Goal: Obtain resource: Download file/media

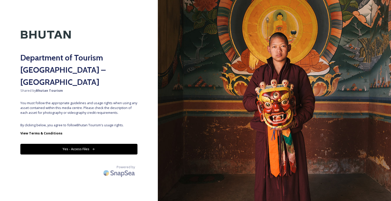
click at [76, 144] on button "Yes - Access Files" at bounding box center [78, 149] width 117 height 10
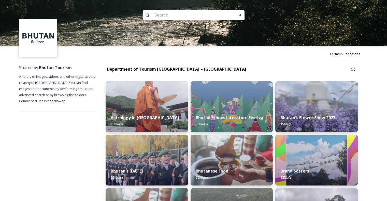
click at [186, 11] on input at bounding box center [187, 15] width 70 height 11
paste input "Bhutan Post"
type input "Bhutan Post"
click at [169, 16] on input "Bhutan Post" at bounding box center [187, 15] width 70 height 11
click at [241, 16] on icon at bounding box center [240, 15] width 4 height 4
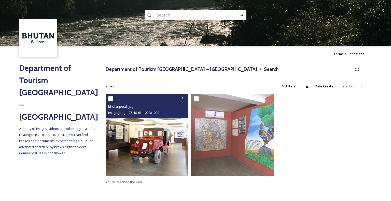
click at [178, 136] on img at bounding box center [147, 135] width 83 height 83
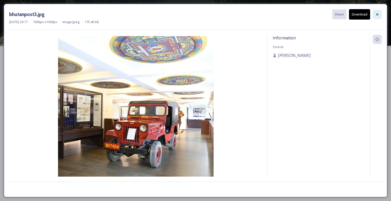
click at [375, 14] on icon at bounding box center [377, 14] width 4 height 4
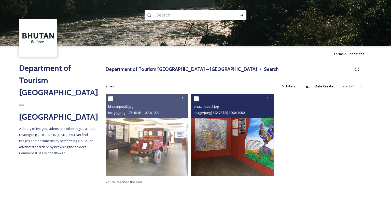
click at [250, 127] on img at bounding box center [232, 135] width 83 height 83
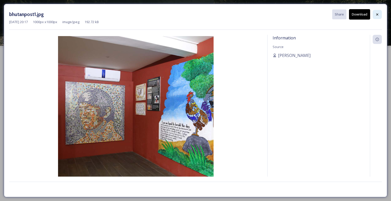
click at [379, 16] on div at bounding box center [376, 14] width 9 height 9
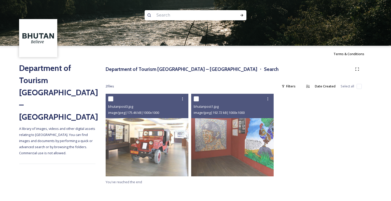
click at [163, 18] on input at bounding box center [189, 15] width 70 height 11
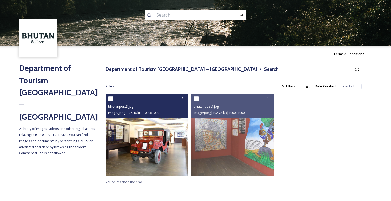
click at [109, 99] on input "checkbox" at bounding box center [110, 98] width 5 height 5
checkbox input "true"
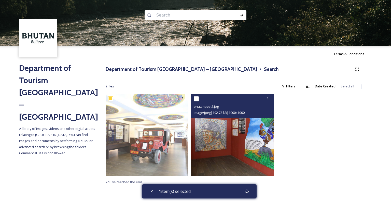
click at [197, 99] on input "checkbox" at bounding box center [196, 98] width 5 height 5
checkbox input "true"
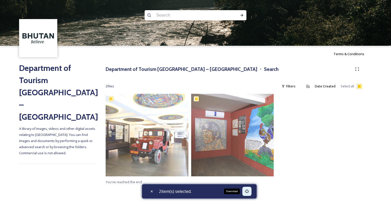
click at [249, 190] on icon at bounding box center [247, 191] width 4 height 4
click at [168, 18] on input at bounding box center [189, 15] width 70 height 11
type input "ㄟ"
type input "post"
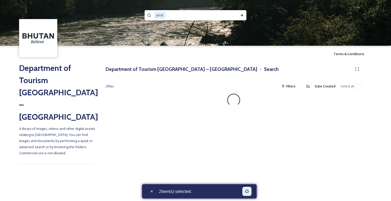
checkbox input "false"
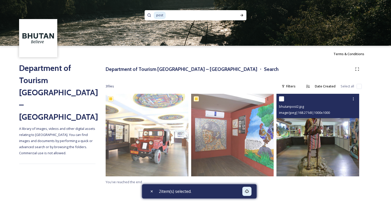
click at [307, 143] on img at bounding box center [317, 135] width 83 height 83
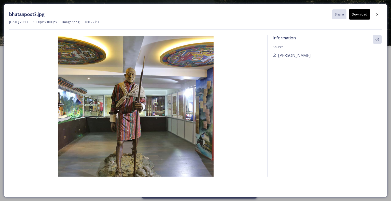
click at [82, 117] on img at bounding box center [135, 113] width 253 height 155
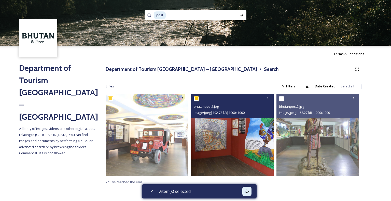
click at [257, 140] on img at bounding box center [232, 135] width 83 height 83
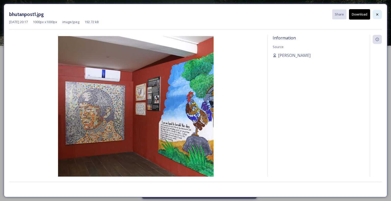
click at [379, 15] on div at bounding box center [376, 14] width 9 height 9
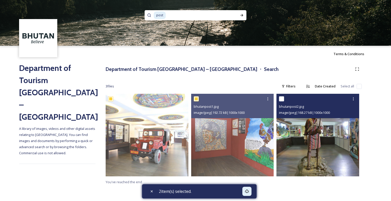
click at [280, 98] on input "checkbox" at bounding box center [281, 98] width 5 height 5
checkbox input "true"
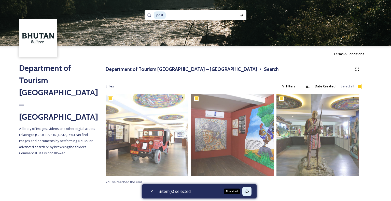
click at [247, 192] on icon at bounding box center [247, 191] width 4 height 4
click at [152, 191] on icon at bounding box center [152, 191] width 2 height 2
checkbox input "false"
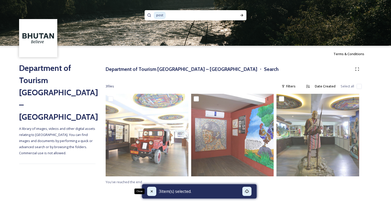
checkbox input "false"
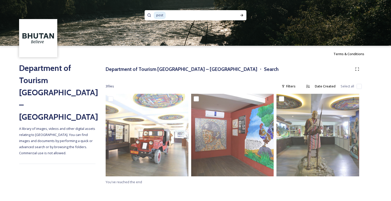
click at [80, 176] on div "Department of Tourism [GEOGRAPHIC_DATA] – Brand Centre A library of images, vid…" at bounding box center [57, 125] width 76 height 126
click at [176, 14] on input at bounding box center [198, 15] width 64 height 11
type input "p"
paste input "Thimphu"
type input "Thimphu"
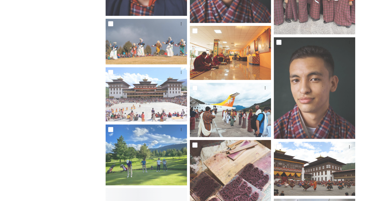
scroll to position [3115, 0]
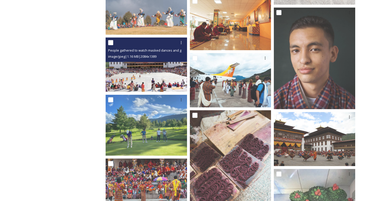
click at [139, 72] on img at bounding box center [146, 65] width 81 height 54
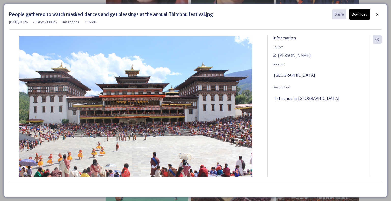
click at [357, 14] on button "Download" at bounding box center [359, 14] width 21 height 10
click at [377, 13] on icon at bounding box center [377, 14] width 4 height 4
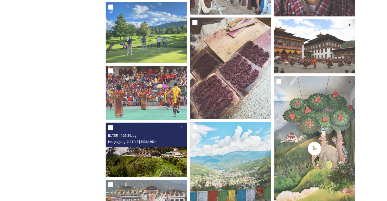
scroll to position [3217, 0]
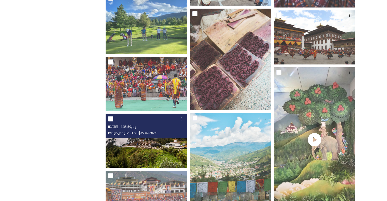
click at [137, 162] on img at bounding box center [146, 141] width 81 height 54
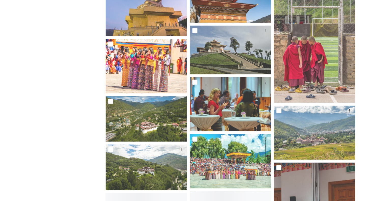
scroll to position [4768, 0]
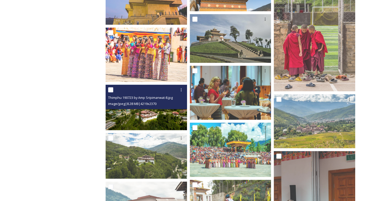
click at [159, 121] on img at bounding box center [146, 108] width 81 height 46
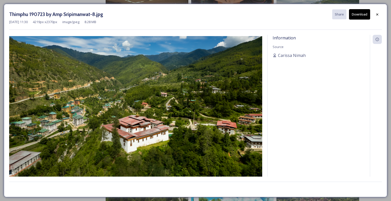
click at [353, 15] on button "Download" at bounding box center [359, 14] width 21 height 10
click at [379, 14] on icon at bounding box center [377, 14] width 4 height 4
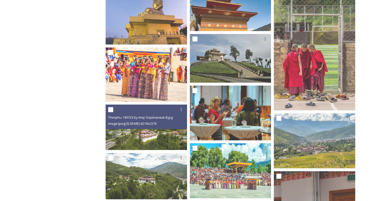
scroll to position [4844, 0]
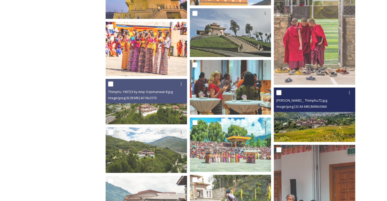
click at [323, 127] on img at bounding box center [314, 115] width 81 height 54
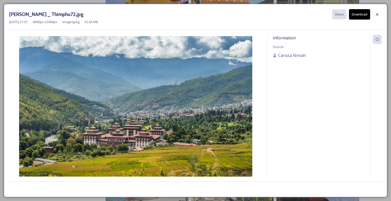
click at [355, 17] on button "Download" at bounding box center [359, 14] width 21 height 10
click at [381, 15] on div at bounding box center [376, 14] width 9 height 9
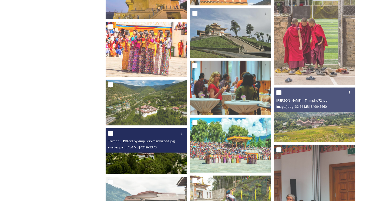
click at [136, 161] on img at bounding box center [146, 151] width 81 height 46
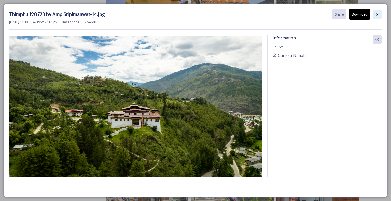
click at [377, 14] on icon at bounding box center [377, 14] width 4 height 4
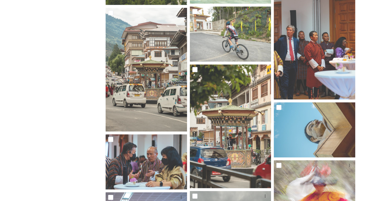
scroll to position [5022, 0]
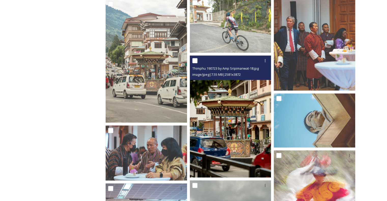
click at [245, 136] on img at bounding box center [230, 117] width 81 height 122
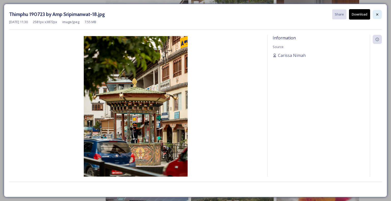
click at [377, 14] on icon at bounding box center [377, 14] width 4 height 4
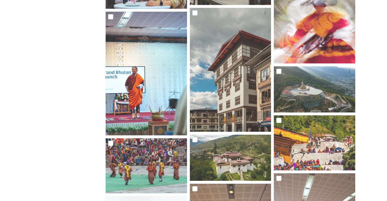
scroll to position [5200, 0]
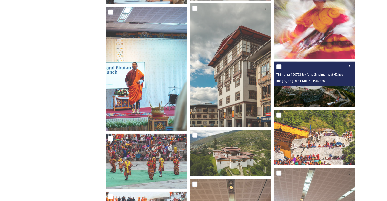
click at [322, 91] on img at bounding box center [314, 85] width 81 height 46
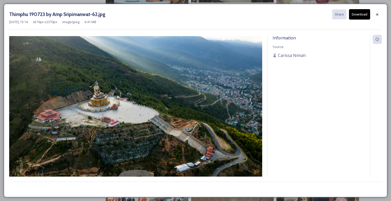
click at [356, 14] on button "Download" at bounding box center [359, 14] width 21 height 10
click at [378, 16] on icon at bounding box center [377, 14] width 4 height 4
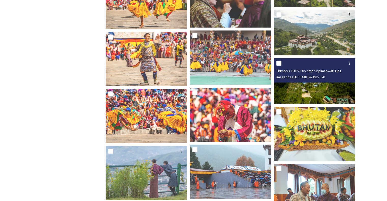
scroll to position [5429, 0]
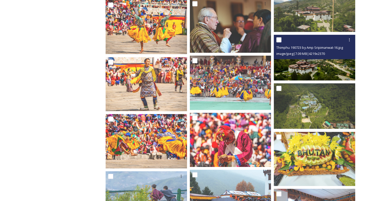
click at [315, 64] on img at bounding box center [314, 58] width 81 height 46
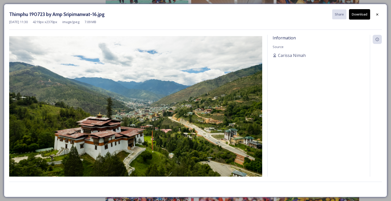
click at [357, 13] on button "Download" at bounding box center [359, 14] width 21 height 10
click at [377, 15] on icon at bounding box center [377, 14] width 4 height 4
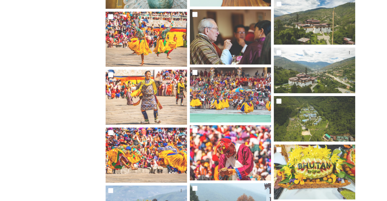
scroll to position [5505, 0]
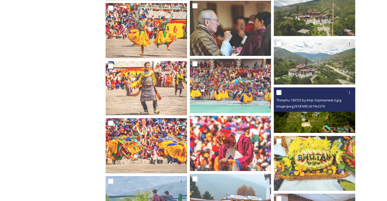
click at [315, 124] on img at bounding box center [314, 110] width 81 height 46
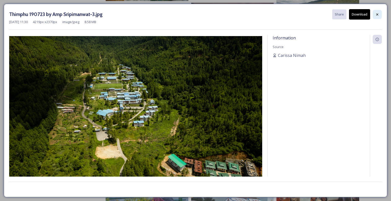
click at [375, 15] on icon at bounding box center [377, 14] width 4 height 4
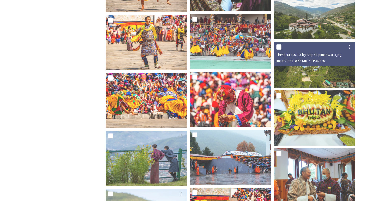
scroll to position [5556, 0]
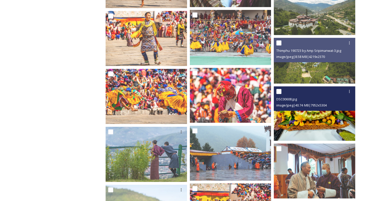
click at [297, 112] on img at bounding box center [314, 113] width 81 height 54
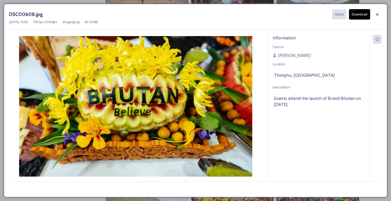
click at [358, 13] on button "Download" at bounding box center [359, 14] width 21 height 10
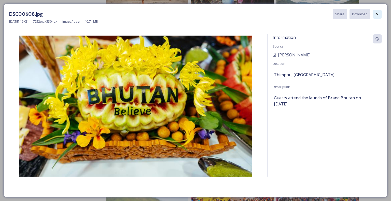
click at [377, 16] on icon at bounding box center [377, 14] width 4 height 4
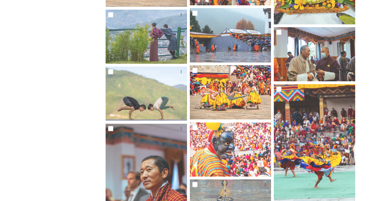
scroll to position [5582, 0]
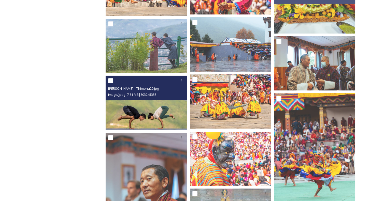
click at [151, 116] on img at bounding box center [146, 103] width 81 height 54
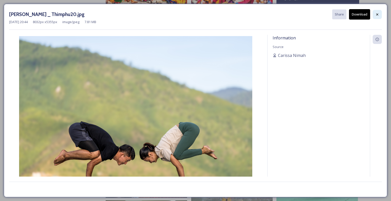
click at [379, 15] on icon at bounding box center [377, 14] width 4 height 4
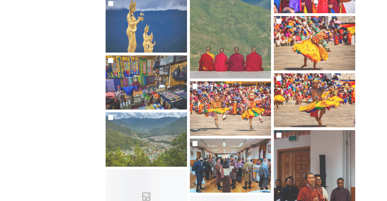
scroll to position [5912, 0]
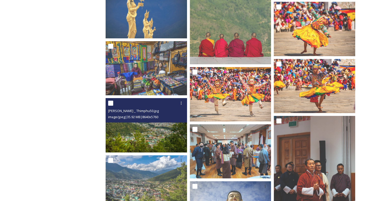
click at [153, 136] on img at bounding box center [146, 125] width 81 height 54
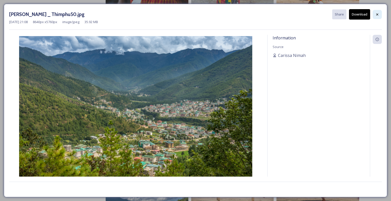
click at [377, 13] on icon at bounding box center [377, 14] width 4 height 4
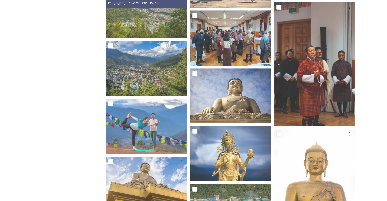
scroll to position [6141, 0]
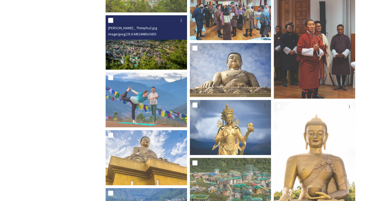
click at [154, 49] on img at bounding box center [146, 42] width 81 height 54
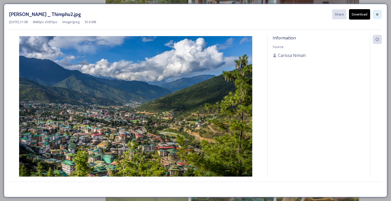
click at [374, 14] on div at bounding box center [376, 14] width 9 height 9
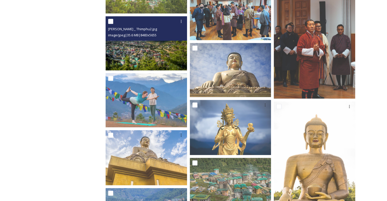
click at [146, 55] on img at bounding box center [146, 43] width 81 height 54
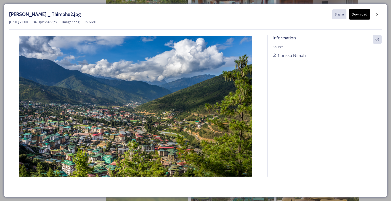
click at [356, 14] on button "Download" at bounding box center [359, 14] width 21 height 10
click at [377, 16] on icon at bounding box center [377, 14] width 4 height 4
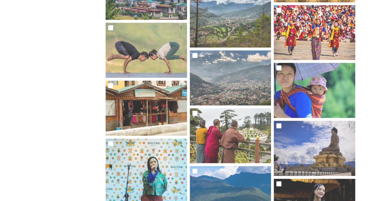
scroll to position [6370, 0]
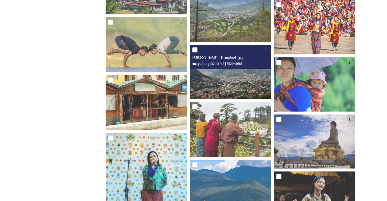
click at [231, 75] on img at bounding box center [230, 72] width 81 height 54
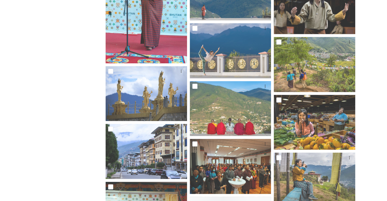
scroll to position [6573, 0]
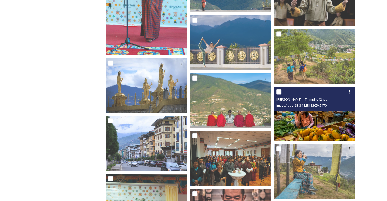
click at [312, 118] on img at bounding box center [314, 113] width 81 height 54
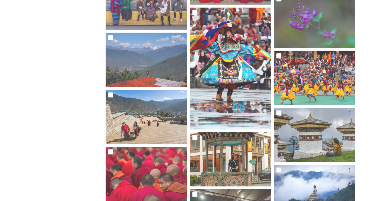
scroll to position [6853, 0]
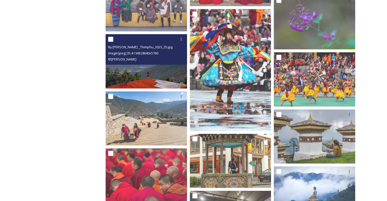
click at [152, 75] on img at bounding box center [146, 61] width 81 height 54
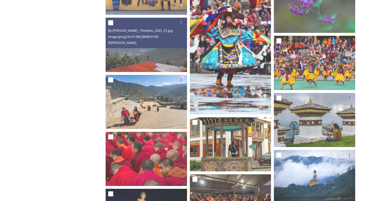
scroll to position [6879, 0]
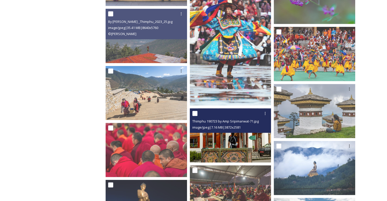
click at [221, 140] on img at bounding box center [230, 136] width 81 height 54
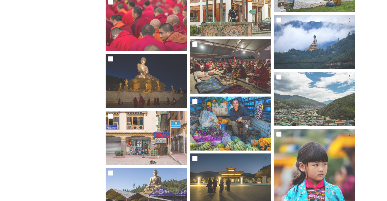
scroll to position [7006, 0]
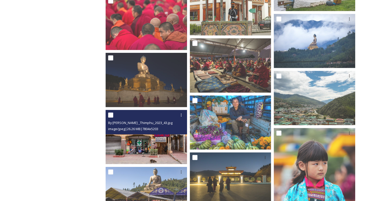
click at [136, 146] on img at bounding box center [146, 137] width 81 height 54
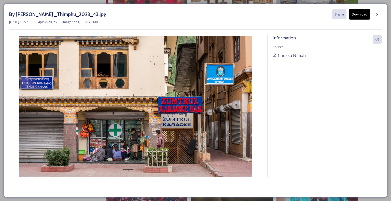
click at [358, 18] on button "Download" at bounding box center [359, 14] width 21 height 10
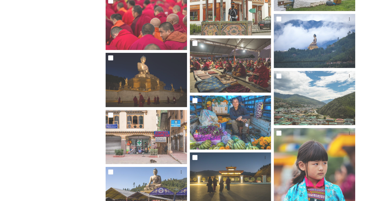
scroll to position [7031, 0]
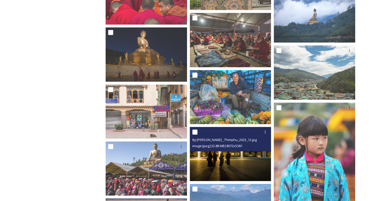
click at [242, 163] on img at bounding box center [230, 154] width 81 height 54
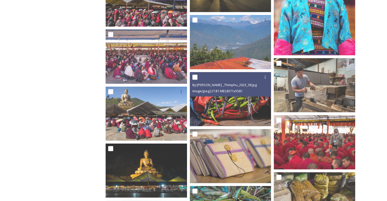
scroll to position [7209, 0]
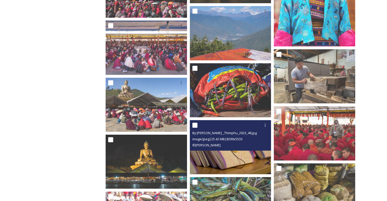
click at [225, 155] on img at bounding box center [230, 147] width 81 height 54
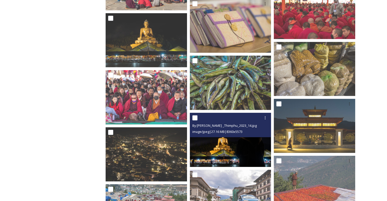
scroll to position [7336, 0]
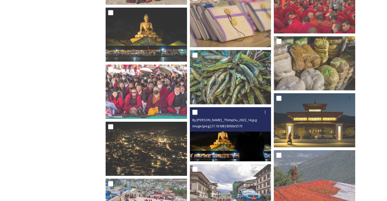
click at [221, 150] on img at bounding box center [230, 134] width 81 height 54
click at [219, 143] on img at bounding box center [230, 134] width 81 height 54
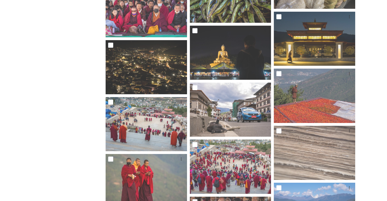
scroll to position [7438, 0]
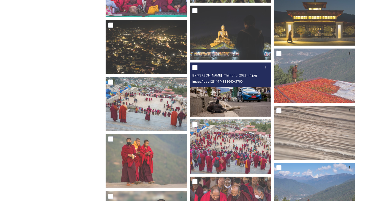
click at [229, 99] on img at bounding box center [230, 90] width 81 height 54
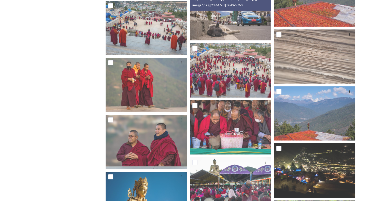
scroll to position [7540, 0]
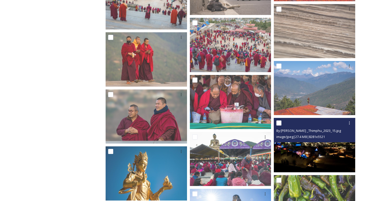
click at [319, 150] on img at bounding box center [314, 145] width 81 height 54
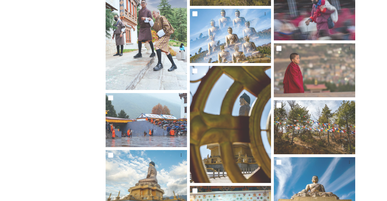
scroll to position [8023, 0]
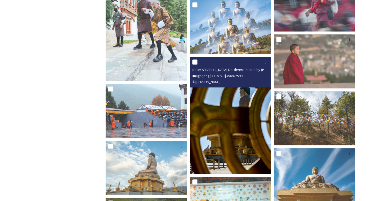
click at [247, 143] on img at bounding box center [230, 115] width 81 height 117
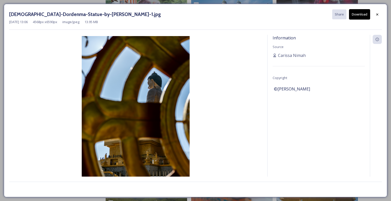
click at [353, 15] on button "Download" at bounding box center [359, 14] width 21 height 10
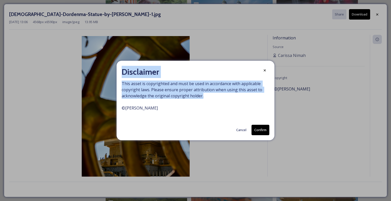
drag, startPoint x: 204, startPoint y: 97, endPoint x: 121, endPoint y: 71, distance: 87.3
click at [121, 71] on div "Disclaimer This asset is copyrighted and must be used in accordance with applic…" at bounding box center [195, 101] width 158 height 80
copy div "Disclaimer This asset is copyrighted and must be used in accordance with applic…"
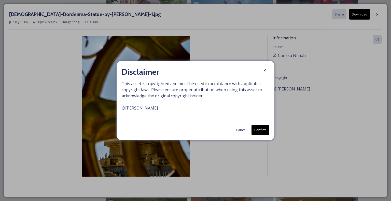
click at [220, 105] on span "This asset is copyrighted and must be used in accordance with applicable copyri…" at bounding box center [195, 99] width 147 height 37
click at [265, 132] on button "Confirm" at bounding box center [260, 130] width 18 height 10
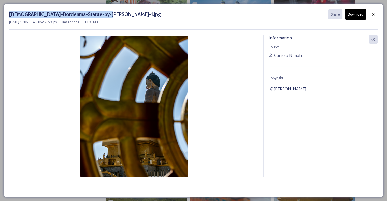
drag, startPoint x: 10, startPoint y: 15, endPoint x: 104, endPoint y: 16, distance: 93.6
click at [104, 16] on h3 "[DEMOGRAPHIC_DATA]-Dordenma-Statue-by-[PERSON_NAME]-1.jpg" at bounding box center [85, 14] width 152 height 7
copy h3 "[DEMOGRAPHIC_DATA]-Dordenma-Statue-by-[PERSON_NAME]"
click at [372, 15] on icon at bounding box center [373, 14] width 4 height 4
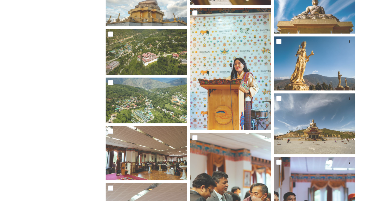
scroll to position [8201, 0]
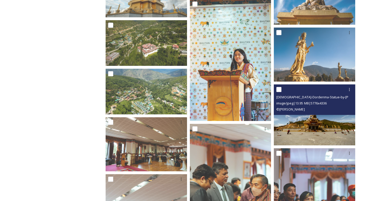
click at [323, 134] on img at bounding box center [314, 114] width 81 height 61
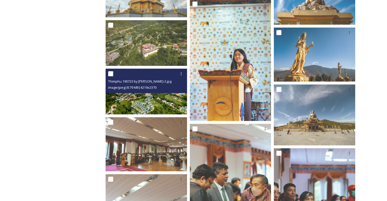
click at [147, 109] on img at bounding box center [146, 92] width 81 height 46
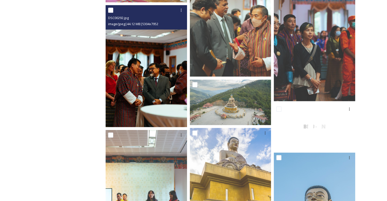
scroll to position [8379, 0]
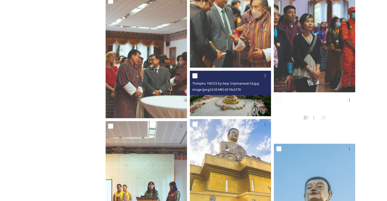
click at [220, 106] on img at bounding box center [230, 94] width 81 height 46
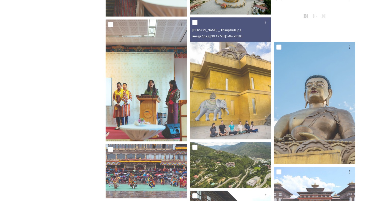
scroll to position [8506, 0]
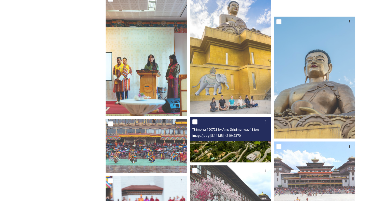
click at [224, 152] on img at bounding box center [230, 140] width 81 height 46
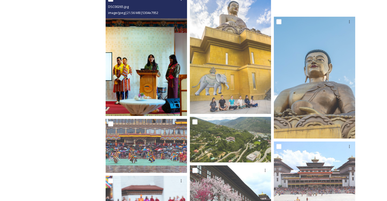
scroll to position [8608, 0]
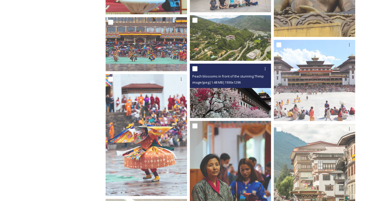
click at [227, 111] on img at bounding box center [230, 91] width 81 height 54
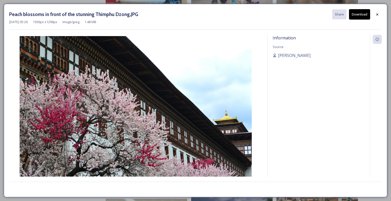
click at [357, 16] on button "Download" at bounding box center [359, 14] width 21 height 10
click at [377, 16] on div at bounding box center [376, 14] width 9 height 9
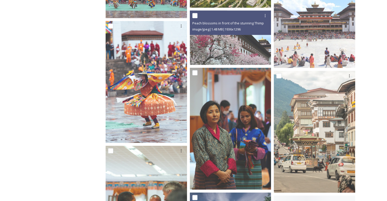
scroll to position [8684, 0]
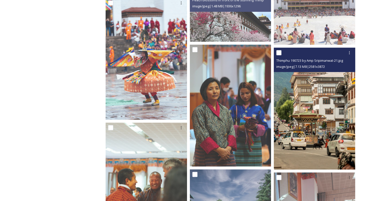
click at [318, 114] on img at bounding box center [314, 109] width 81 height 122
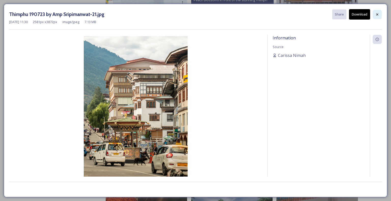
click at [376, 13] on icon at bounding box center [377, 14] width 4 height 4
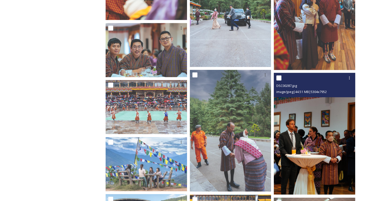
scroll to position [8862, 0]
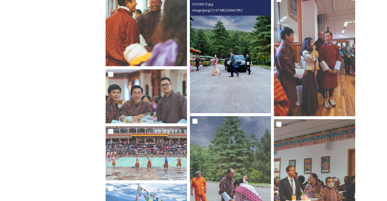
click at [249, 91] on img at bounding box center [230, 52] width 81 height 122
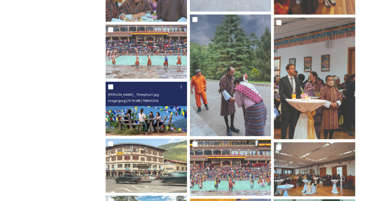
click at [156, 120] on img at bounding box center [146, 109] width 81 height 54
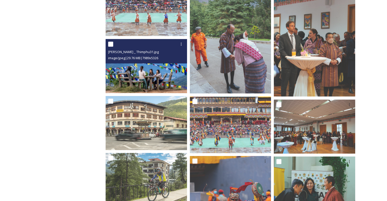
scroll to position [9014, 0]
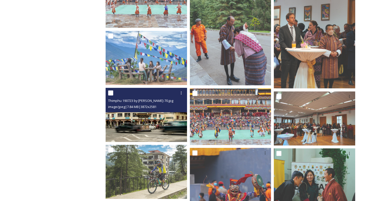
click at [147, 128] on img at bounding box center [146, 115] width 81 height 54
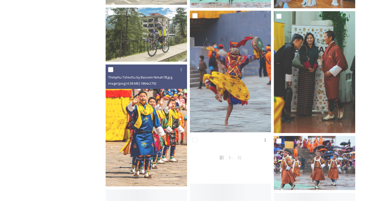
scroll to position [9192, 0]
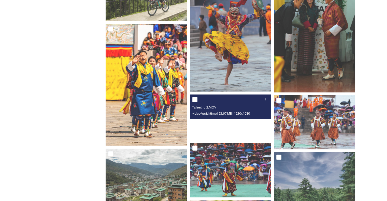
click at [227, 122] on video "Tshechu 2.MOV" at bounding box center [230, 118] width 81 height 46
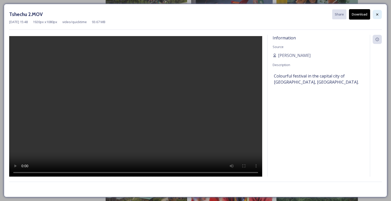
click at [378, 16] on icon at bounding box center [377, 14] width 4 height 4
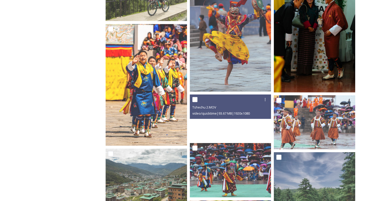
scroll to position [9218, 0]
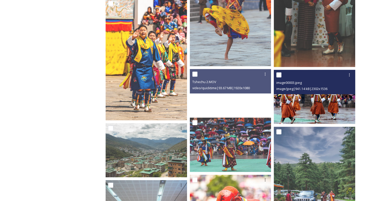
click at [327, 99] on img at bounding box center [314, 97] width 81 height 54
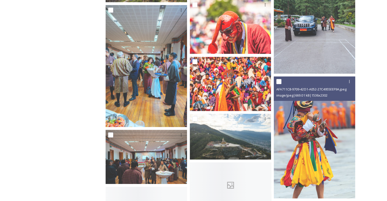
scroll to position [9396, 0]
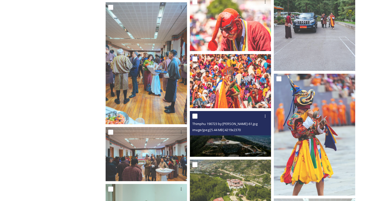
click at [237, 147] on img at bounding box center [230, 134] width 81 height 46
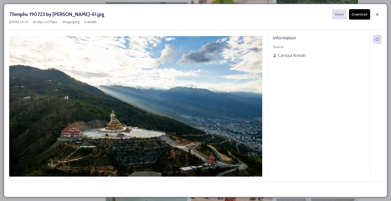
click at [356, 14] on button "Download" at bounding box center [359, 14] width 21 height 10
click at [376, 15] on icon at bounding box center [377, 14] width 4 height 4
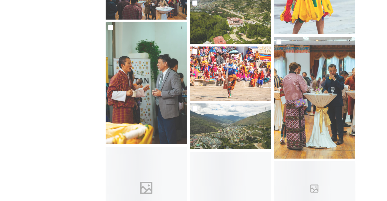
scroll to position [9574, 0]
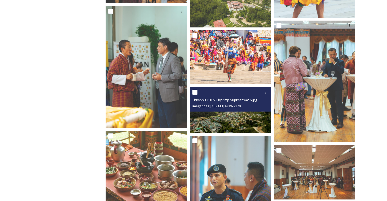
click at [230, 120] on img at bounding box center [230, 110] width 81 height 46
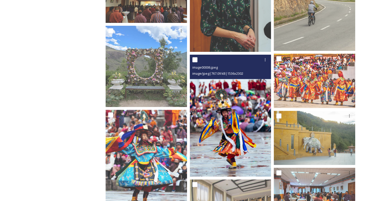
scroll to position [9930, 0]
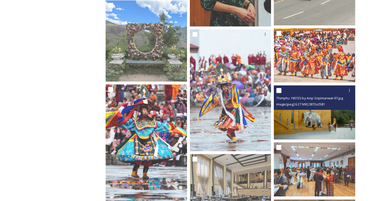
click at [303, 123] on img at bounding box center [314, 112] width 81 height 54
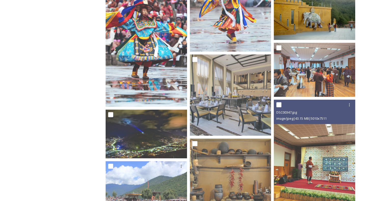
scroll to position [10057, 0]
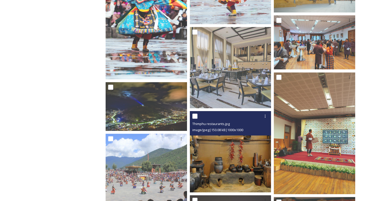
click at [264, 161] on img at bounding box center [230, 151] width 81 height 81
click at [241, 166] on img at bounding box center [230, 151] width 81 height 81
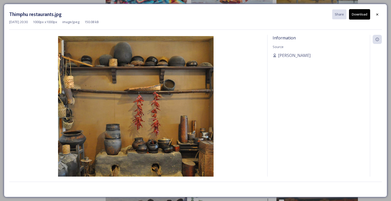
click at [360, 17] on button "Download" at bounding box center [359, 14] width 21 height 10
drag, startPoint x: 380, startPoint y: 16, endPoint x: 377, endPoint y: 20, distance: 4.9
click at [380, 16] on div at bounding box center [376, 14] width 9 height 9
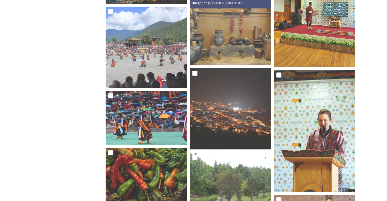
scroll to position [10184, 0]
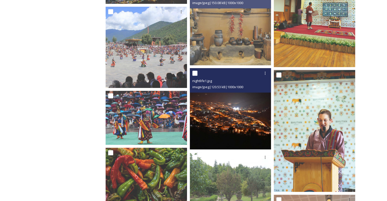
click at [228, 113] on img at bounding box center [230, 108] width 81 height 81
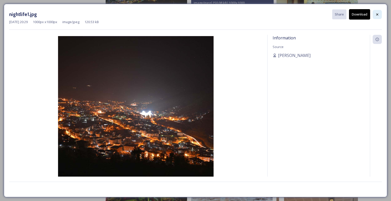
click at [380, 15] on div at bounding box center [376, 14] width 9 height 9
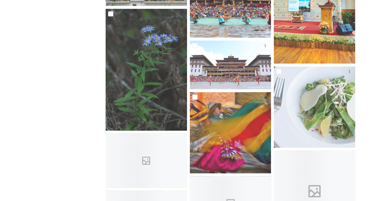
scroll to position [10438, 0]
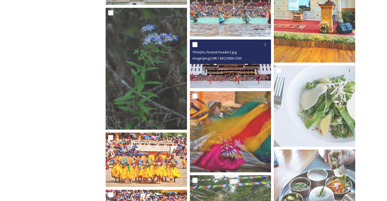
click at [242, 72] on img at bounding box center [230, 63] width 81 height 49
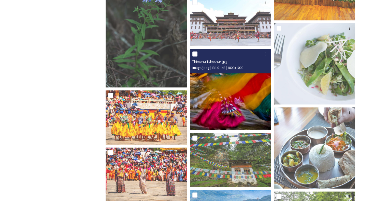
scroll to position [10489, 0]
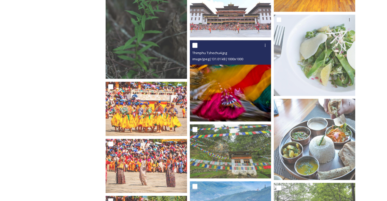
click at [250, 97] on img at bounding box center [230, 80] width 81 height 81
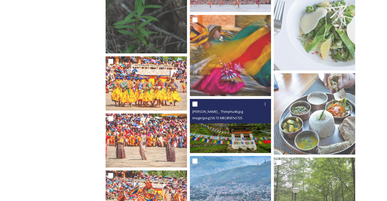
click at [236, 139] on img at bounding box center [230, 126] width 81 height 54
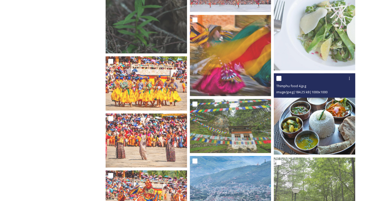
click at [310, 129] on img at bounding box center [314, 113] width 81 height 81
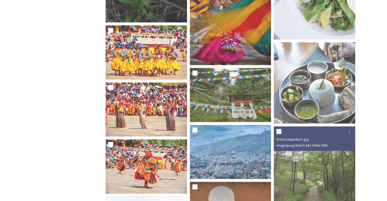
scroll to position [10591, 0]
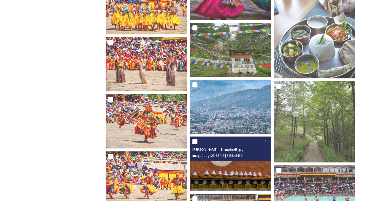
click at [254, 172] on img at bounding box center [230, 164] width 81 height 54
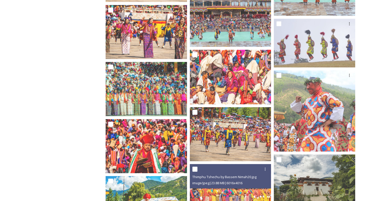
scroll to position [10871, 0]
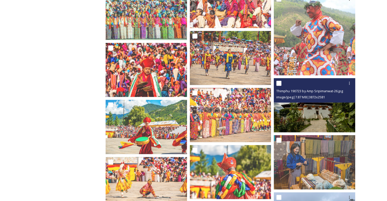
click at [309, 122] on img at bounding box center [314, 105] width 81 height 54
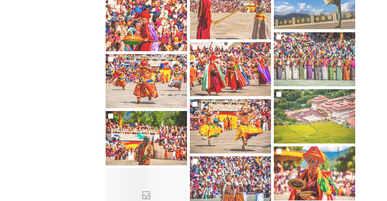
scroll to position [11150, 0]
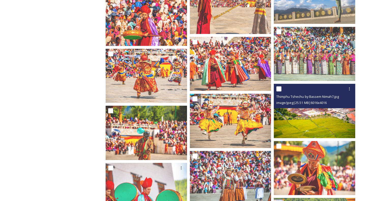
click at [330, 125] on img at bounding box center [314, 111] width 81 height 54
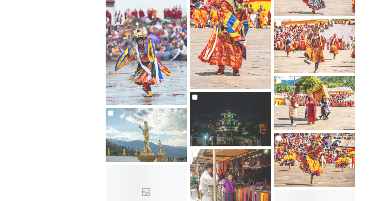
scroll to position [11913, 0]
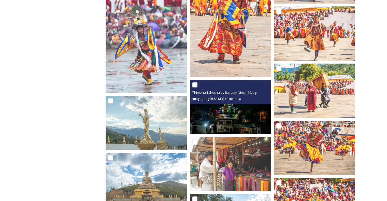
click at [226, 122] on img at bounding box center [230, 107] width 81 height 54
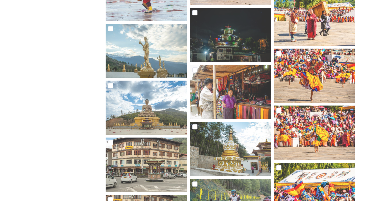
scroll to position [12015, 0]
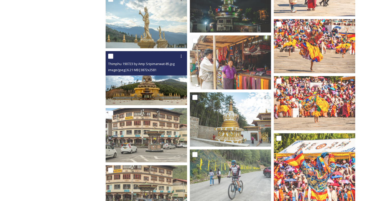
click at [134, 88] on img at bounding box center [146, 78] width 81 height 54
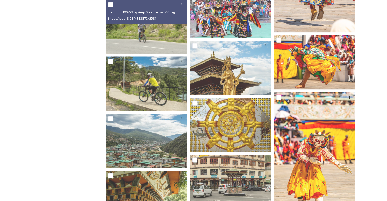
scroll to position [12244, 0]
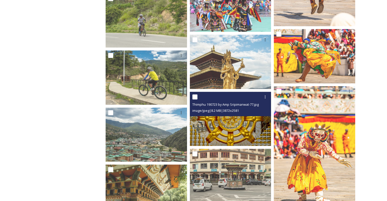
click at [233, 126] on img at bounding box center [230, 119] width 81 height 54
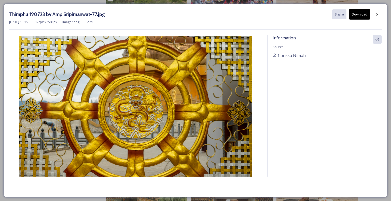
click at [358, 18] on button "Download" at bounding box center [359, 14] width 21 height 10
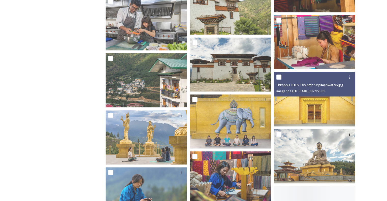
scroll to position [12701, 0]
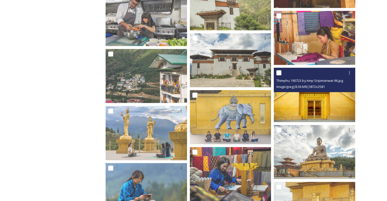
click at [329, 109] on img at bounding box center [314, 95] width 81 height 54
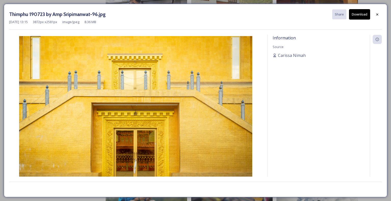
click at [354, 14] on button "Download" at bounding box center [359, 14] width 21 height 10
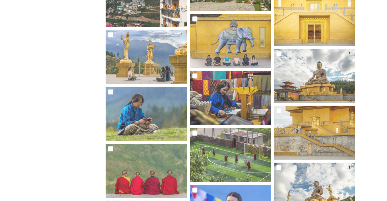
scroll to position [12803, 0]
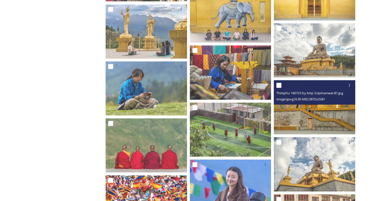
click at [325, 113] on img at bounding box center [314, 107] width 81 height 54
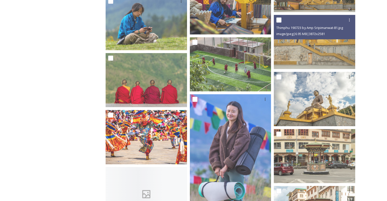
scroll to position [12879, 0]
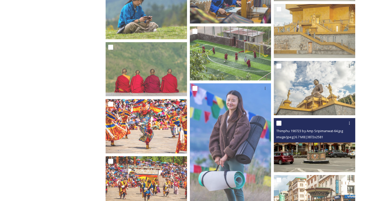
click at [329, 160] on img at bounding box center [314, 145] width 81 height 54
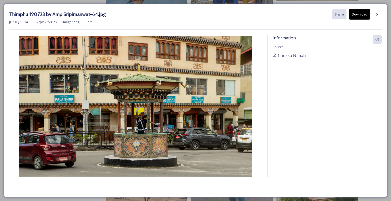
click at [357, 13] on button "Download" at bounding box center [359, 14] width 21 height 10
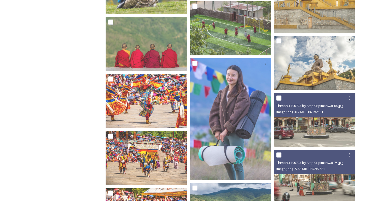
scroll to position [12956, 0]
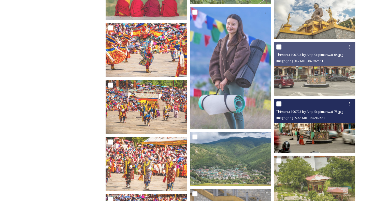
click at [328, 130] on img at bounding box center [314, 126] width 81 height 54
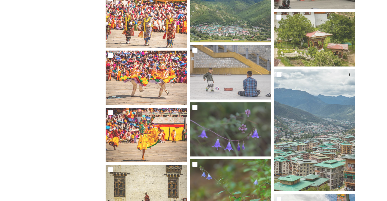
scroll to position [13108, 0]
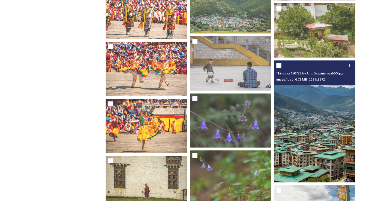
click at [340, 148] on img at bounding box center [314, 122] width 81 height 122
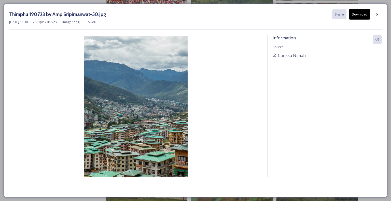
click at [355, 16] on button "Download" at bounding box center [359, 14] width 21 height 10
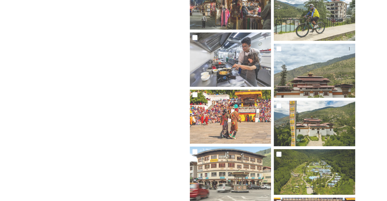
scroll to position [14914, 0]
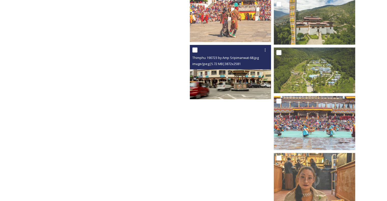
click at [209, 75] on img at bounding box center [230, 72] width 81 height 54
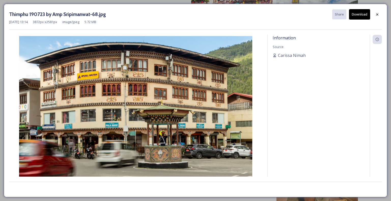
click at [359, 14] on button "Download" at bounding box center [359, 14] width 21 height 10
click at [375, 15] on icon at bounding box center [377, 14] width 4 height 4
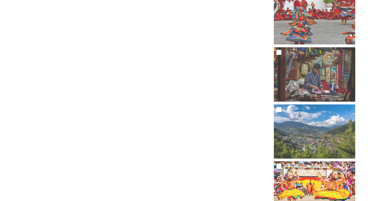
scroll to position [15397, 0]
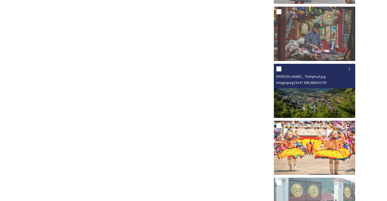
click at [321, 106] on img at bounding box center [314, 91] width 81 height 54
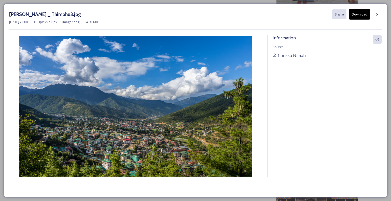
click at [361, 17] on button "Download" at bounding box center [359, 14] width 21 height 10
click at [377, 14] on icon at bounding box center [377, 14] width 2 height 2
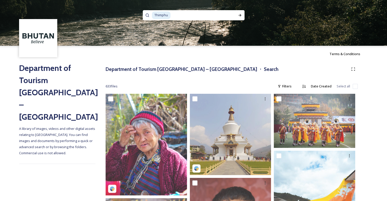
click at [183, 14] on input at bounding box center [201, 15] width 60 height 11
type input "T"
paste input "Punakha"
type input "Punakha"
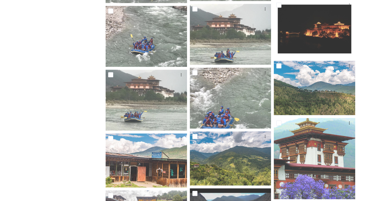
scroll to position [305, 0]
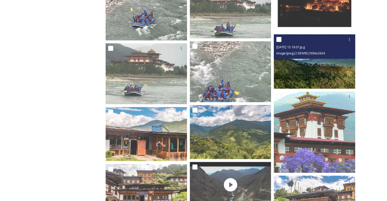
click at [297, 71] on img at bounding box center [314, 61] width 81 height 54
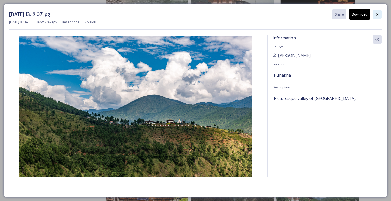
click at [379, 16] on div at bounding box center [376, 14] width 9 height 9
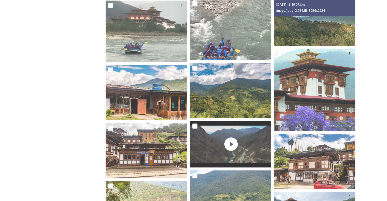
scroll to position [356, 0]
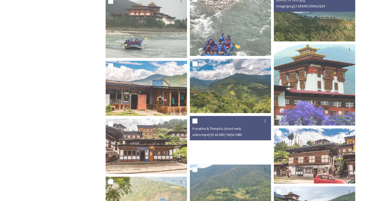
click at [231, 145] on video "Punakha & Thimphu (short reel)" at bounding box center [230, 139] width 81 height 46
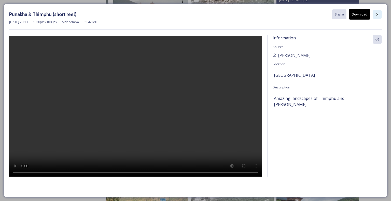
click at [375, 17] on div at bounding box center [376, 14] width 9 height 9
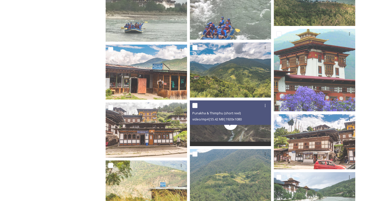
scroll to position [381, 0]
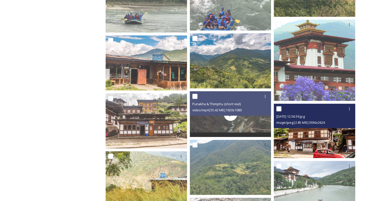
click at [305, 135] on img at bounding box center [314, 131] width 81 height 54
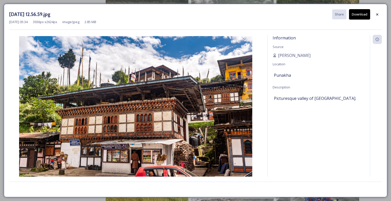
click at [357, 16] on button "Download" at bounding box center [359, 14] width 21 height 10
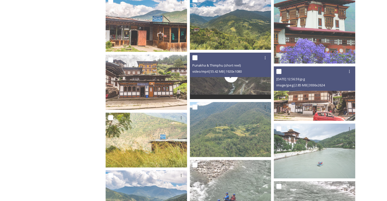
scroll to position [432, 0]
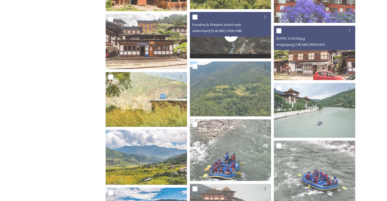
scroll to position [509, 0]
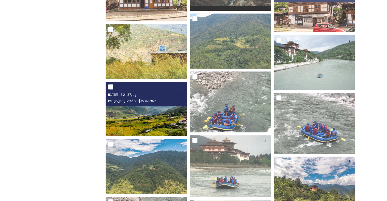
click at [153, 129] on img at bounding box center [146, 109] width 81 height 54
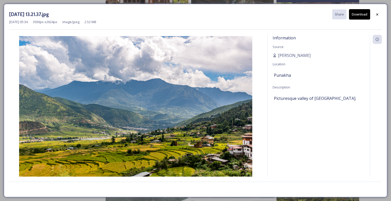
click at [354, 15] on button "Download" at bounding box center [359, 14] width 21 height 10
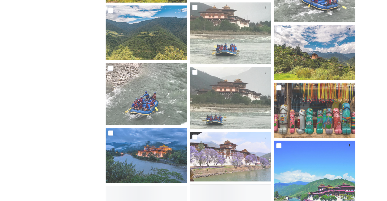
scroll to position [661, 0]
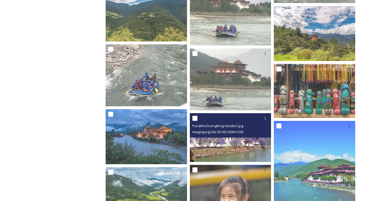
click at [193, 117] on input "checkbox" at bounding box center [194, 118] width 5 height 5
checkbox input "true"
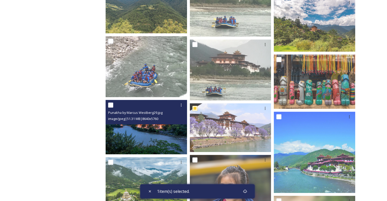
click at [112, 107] on input "checkbox" at bounding box center [110, 104] width 5 height 5
checkbox input "true"
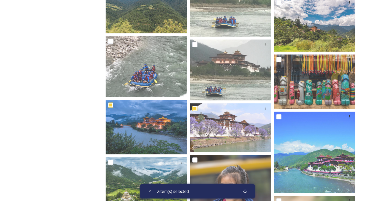
scroll to position [687, 0]
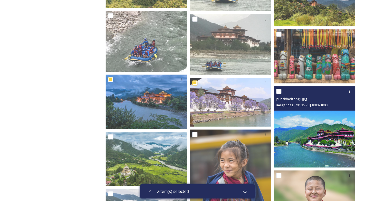
click at [278, 92] on input "checkbox" at bounding box center [278, 91] width 5 height 5
checkbox input "true"
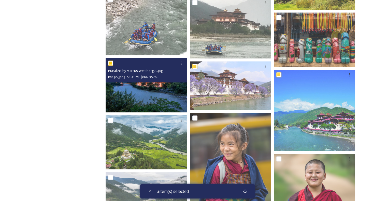
scroll to position [712, 0]
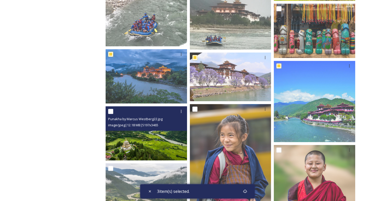
click at [111, 112] on input "checkbox" at bounding box center [110, 111] width 5 height 5
checkbox input "true"
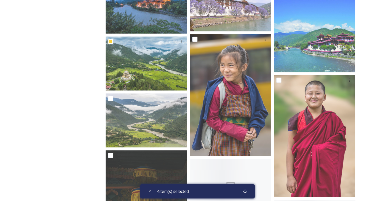
scroll to position [788, 0]
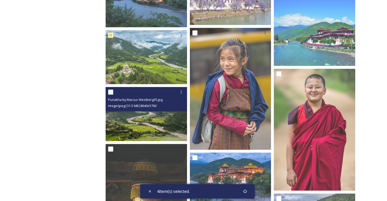
click at [111, 93] on input "checkbox" at bounding box center [110, 92] width 5 height 5
checkbox input "true"
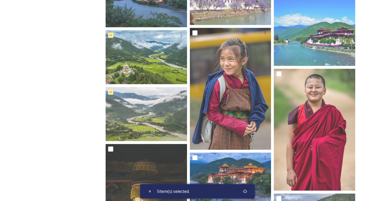
scroll to position [865, 0]
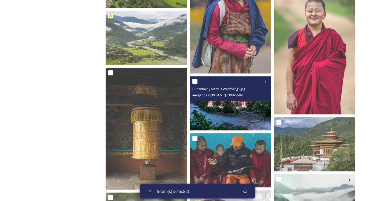
click at [193, 81] on input "checkbox" at bounding box center [194, 81] width 5 height 5
checkbox input "true"
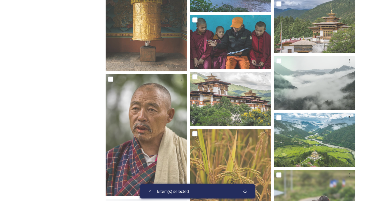
scroll to position [992, 0]
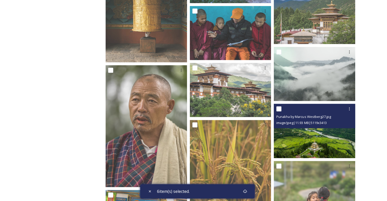
click at [281, 108] on input "checkbox" at bounding box center [278, 109] width 5 height 5
checkbox input "true"
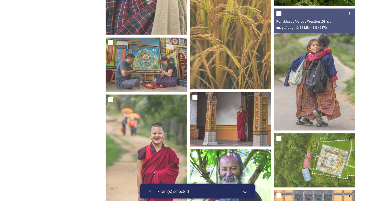
scroll to position [1195, 0]
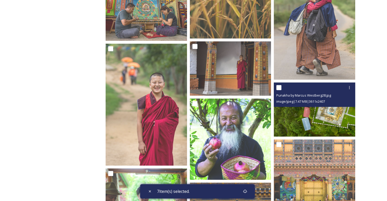
click at [281, 88] on input "checkbox" at bounding box center [278, 87] width 5 height 5
checkbox input "true"
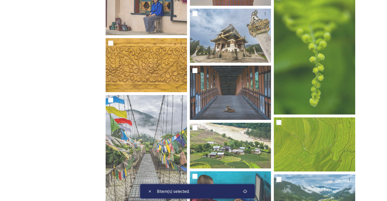
scroll to position [1576, 0]
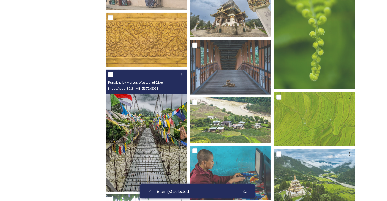
click at [112, 75] on input "checkbox" at bounding box center [110, 74] width 5 height 5
checkbox input "true"
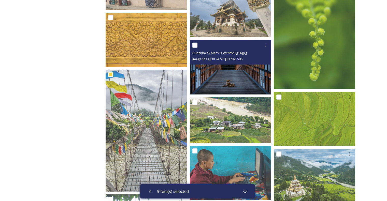
scroll to position [1602, 0]
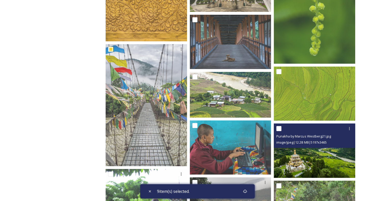
click at [279, 128] on input "checkbox" at bounding box center [278, 128] width 5 height 5
checkbox input "true"
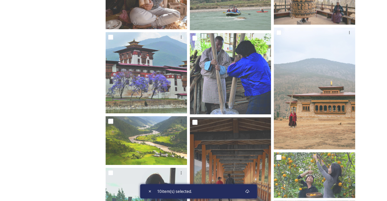
scroll to position [2233, 0]
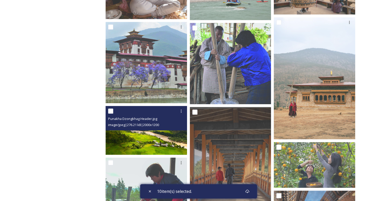
click at [109, 112] on input "checkbox" at bounding box center [110, 111] width 5 height 5
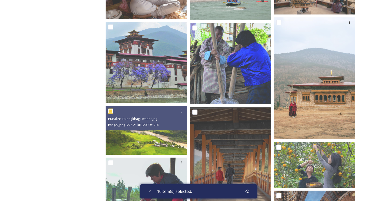
click at [112, 111] on input "checkbox" at bounding box center [110, 111] width 5 height 5
click at [111, 111] on input "checkbox" at bounding box center [110, 111] width 5 height 5
click at [249, 191] on icon at bounding box center [247, 192] width 4 height 4
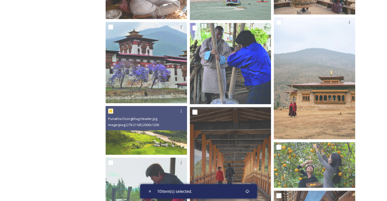
click at [111, 112] on input "checkbox" at bounding box center [110, 111] width 5 height 5
checkbox input "false"
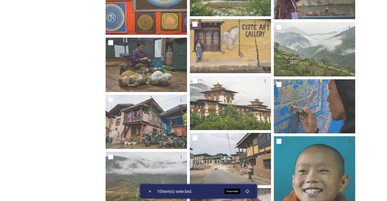
scroll to position [1877, 0]
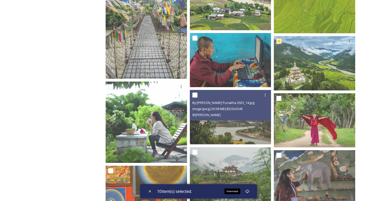
scroll to position [1699, 0]
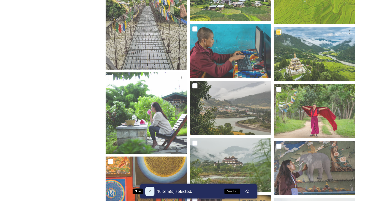
click at [150, 190] on icon at bounding box center [150, 191] width 4 height 4
checkbox input "false"
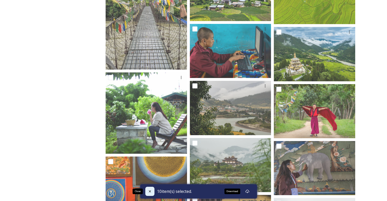
checkbox input "false"
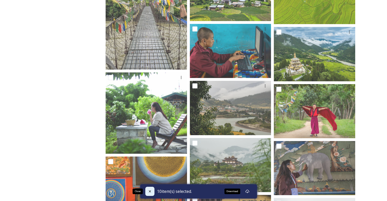
checkbox input "false"
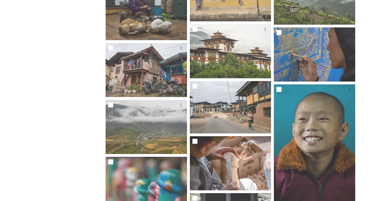
scroll to position [1927, 0]
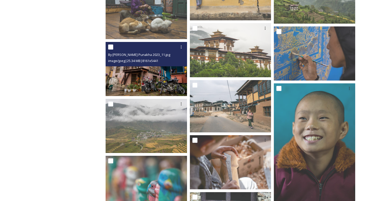
click at [111, 47] on input "checkbox" at bounding box center [110, 46] width 5 height 5
checkbox input "true"
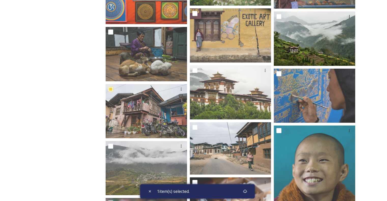
scroll to position [1877, 0]
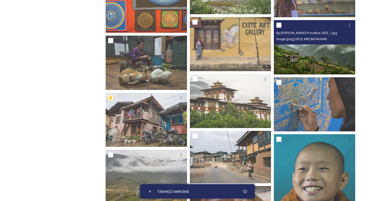
click at [279, 25] on input "checkbox" at bounding box center [278, 25] width 5 height 5
checkbox input "true"
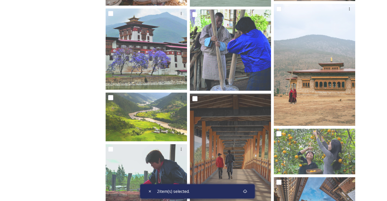
scroll to position [2258, 0]
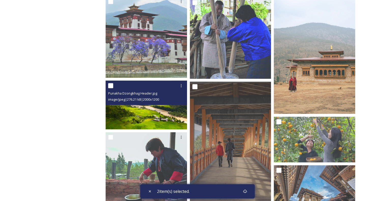
click at [110, 85] on input "checkbox" at bounding box center [110, 85] width 5 height 5
checkbox input "true"
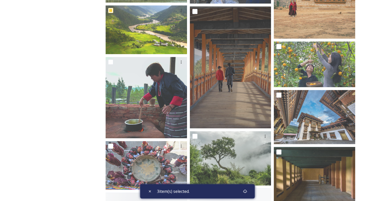
scroll to position [2334, 0]
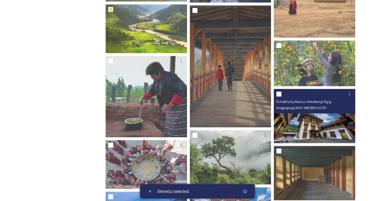
click at [279, 95] on input "checkbox" at bounding box center [278, 94] width 5 height 5
checkbox input "true"
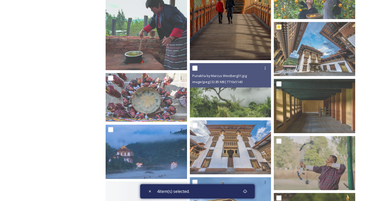
scroll to position [2410, 0]
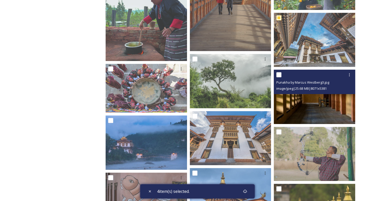
click at [281, 75] on input "checkbox" at bounding box center [278, 74] width 5 height 5
checkbox input "true"
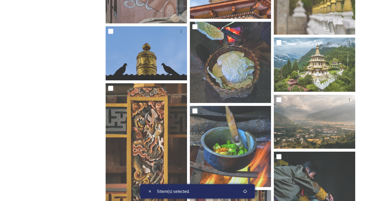
scroll to position [2665, 0]
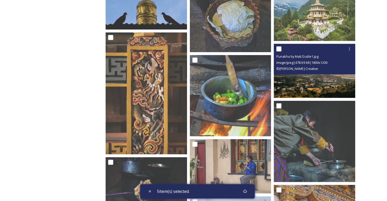
click at [281, 48] on input "checkbox" at bounding box center [278, 48] width 5 height 5
checkbox input "true"
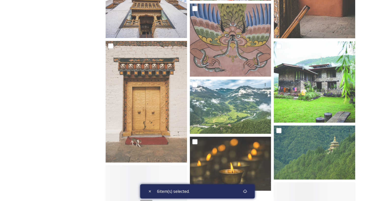
scroll to position [3224, 0]
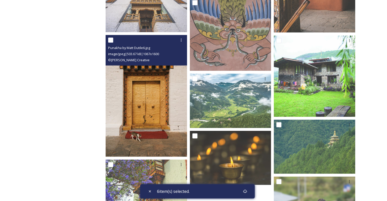
click at [111, 42] on input "checkbox" at bounding box center [110, 40] width 5 height 5
checkbox input "true"
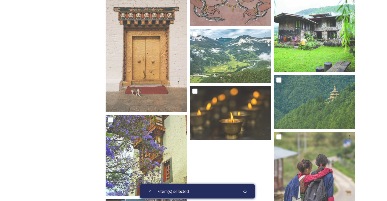
scroll to position [3300, 0]
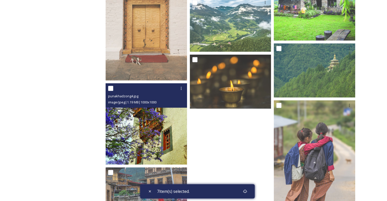
click at [109, 89] on input "checkbox" at bounding box center [110, 88] width 5 height 5
checkbox input "true"
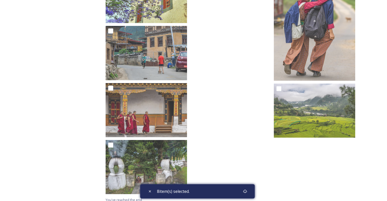
scroll to position [3446, 0]
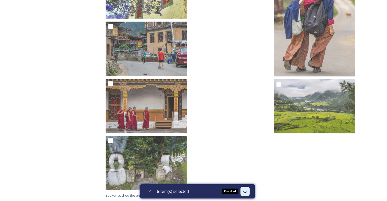
click at [247, 192] on icon at bounding box center [245, 191] width 4 height 4
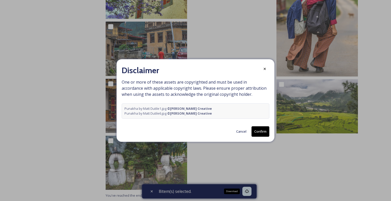
click at [264, 132] on button "Confirm" at bounding box center [260, 131] width 18 height 10
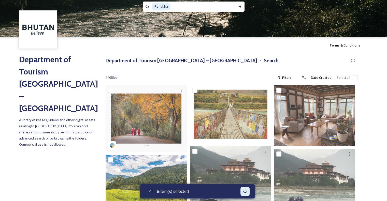
scroll to position [0, 0]
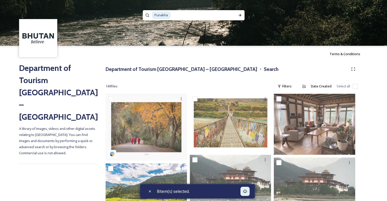
click at [178, 17] on input at bounding box center [201, 15] width 60 height 11
type input "P"
paste input "Wangditse Nature Trail"
type input "Wangditse Nature Trail"
checkbox input "true"
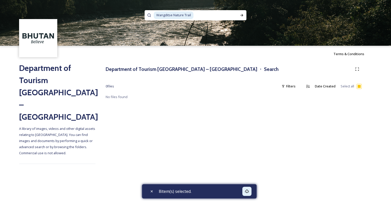
click at [203, 17] on input at bounding box center [215, 15] width 43 height 11
type input "Wangditse"
click at [213, 16] on input at bounding box center [204, 15] width 59 height 11
click at [184, 13] on input at bounding box center [204, 15] width 59 height 11
type input "W"
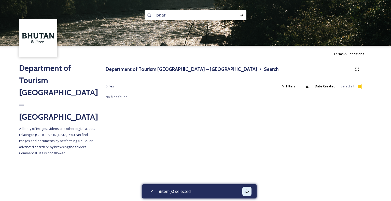
type input "paaro"
type input "p"
type input "paro"
checkbox input "false"
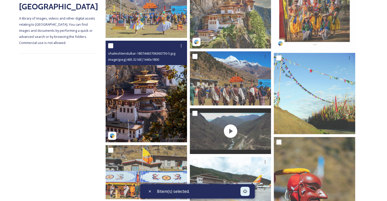
scroll to position [102, 0]
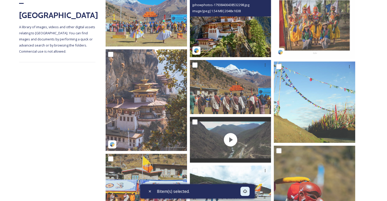
click at [223, 42] on img at bounding box center [230, 24] width 81 height 65
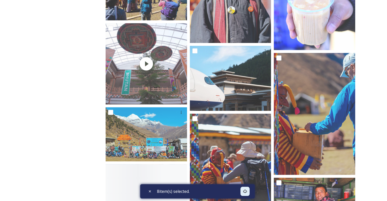
scroll to position [407, 0]
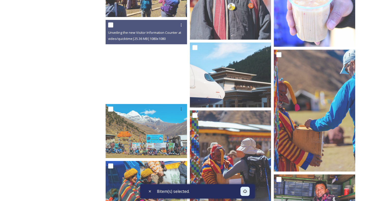
click at [155, 68] on video "Unveiling the new Visitor Information Counter at Paro International.MOV" at bounding box center [146, 60] width 81 height 81
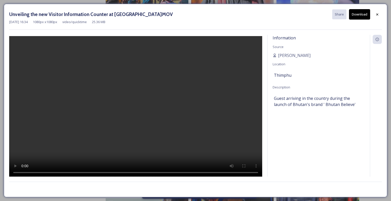
click at [376, 20] on div "[DATE] 16:34 1080 px x 1080 px video/quicktime 25.36 MB" at bounding box center [195, 22] width 372 height 5
click at [378, 15] on icon at bounding box center [377, 14] width 2 height 2
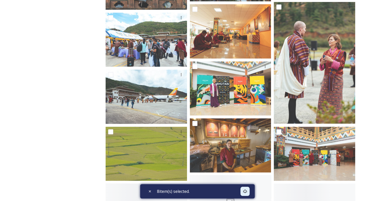
scroll to position [1170, 0]
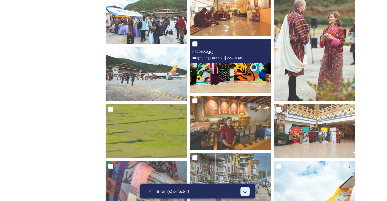
click at [227, 69] on img at bounding box center [230, 66] width 81 height 54
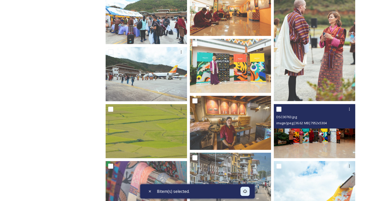
click at [324, 133] on img at bounding box center [314, 131] width 81 height 54
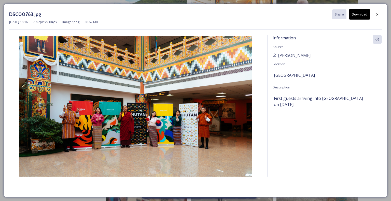
click at [361, 11] on button "Download" at bounding box center [359, 14] width 21 height 10
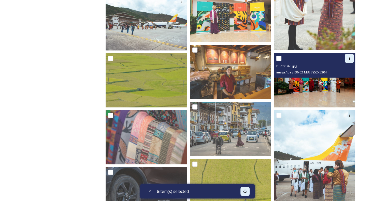
scroll to position [1246, 0]
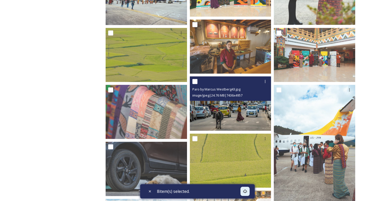
click at [224, 112] on img at bounding box center [230, 104] width 81 height 54
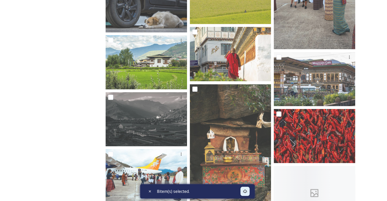
scroll to position [1424, 0]
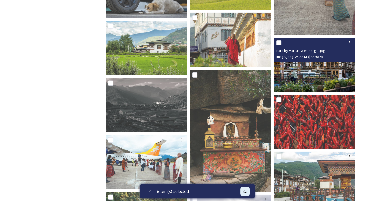
click at [309, 77] on img at bounding box center [314, 65] width 81 height 54
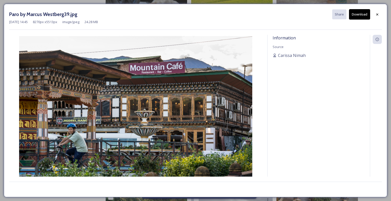
click at [357, 15] on button "Download" at bounding box center [359, 14] width 21 height 10
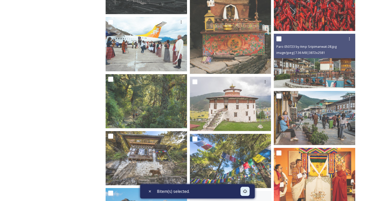
scroll to position [1551, 0]
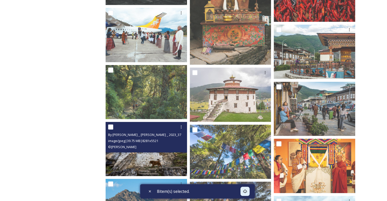
click at [155, 157] on img at bounding box center [146, 149] width 81 height 54
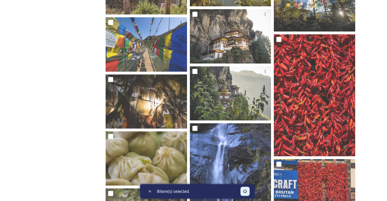
scroll to position [2034, 0]
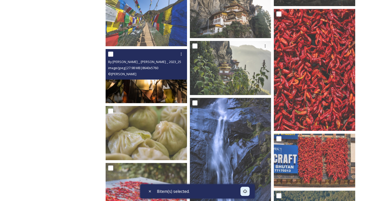
click at [136, 90] on img at bounding box center [146, 76] width 81 height 54
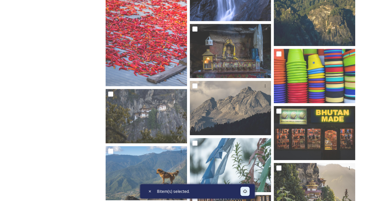
scroll to position [2263, 0]
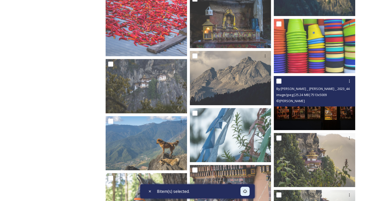
click at [338, 115] on img at bounding box center [314, 103] width 81 height 54
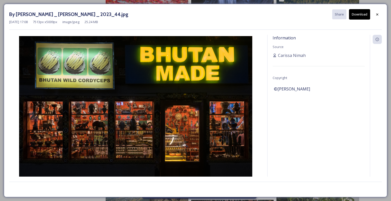
click at [360, 16] on button "Download" at bounding box center [359, 14] width 21 height 10
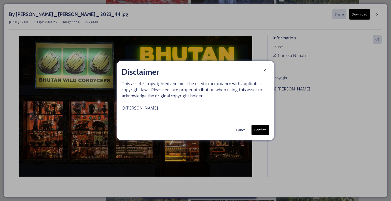
click at [349, 9] on button "Download" at bounding box center [359, 14] width 21 height 10
click at [261, 132] on button "Confirm" at bounding box center [260, 130] width 18 height 10
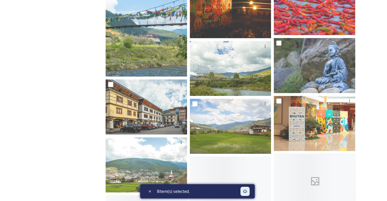
scroll to position [2695, 0]
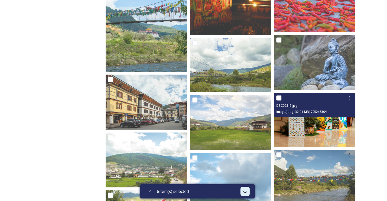
click at [313, 125] on img at bounding box center [314, 120] width 81 height 54
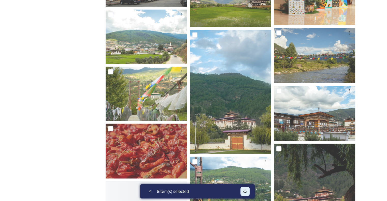
scroll to position [2822, 0]
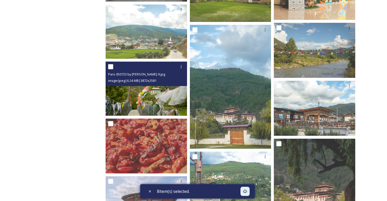
click at [141, 91] on img at bounding box center [146, 88] width 81 height 54
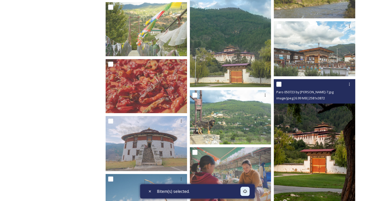
scroll to position [2873, 0]
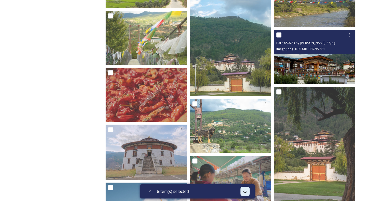
click at [308, 66] on img at bounding box center [314, 57] width 81 height 54
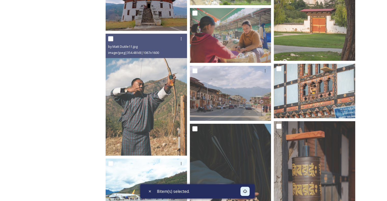
scroll to position [3026, 0]
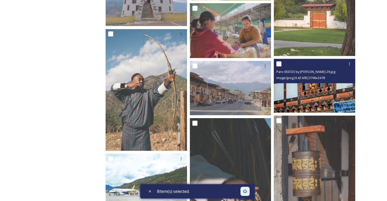
click at [301, 94] on img at bounding box center [314, 86] width 81 height 54
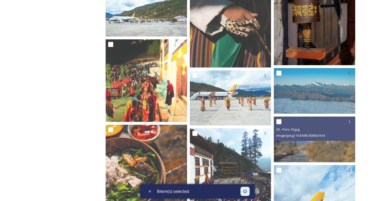
scroll to position [3229, 0]
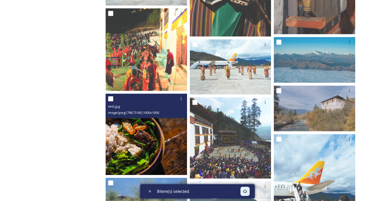
click at [148, 152] on img at bounding box center [146, 134] width 81 height 81
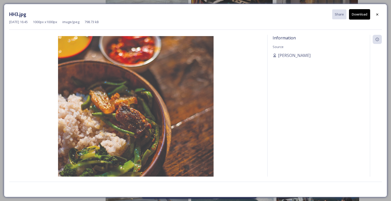
click at [355, 14] on button "Download" at bounding box center [359, 14] width 21 height 10
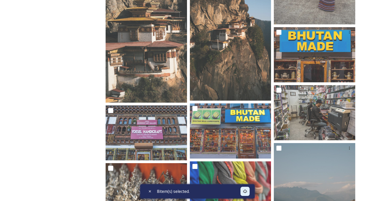
scroll to position [3738, 0]
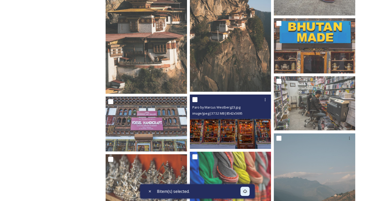
click at [242, 138] on img at bounding box center [230, 122] width 81 height 54
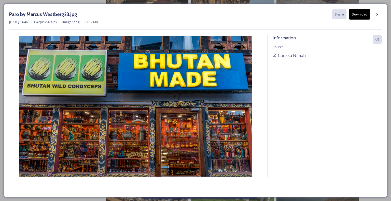
click at [353, 17] on button "Download" at bounding box center [359, 14] width 21 height 10
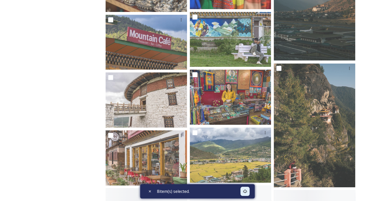
scroll to position [3941, 0]
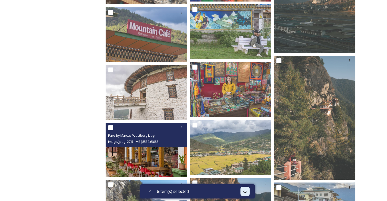
click at [137, 158] on img at bounding box center [146, 150] width 81 height 54
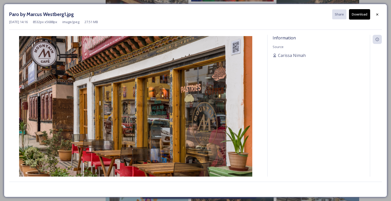
click at [359, 16] on button "Download" at bounding box center [359, 14] width 21 height 10
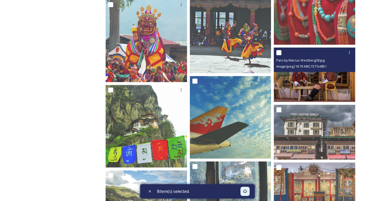
scroll to position [4195, 0]
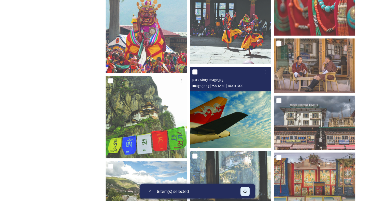
click at [239, 120] on img at bounding box center [230, 107] width 81 height 81
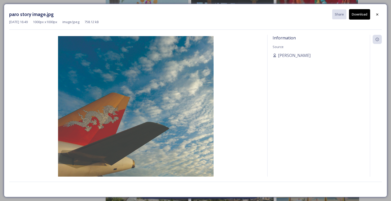
click at [358, 15] on button "Download" at bounding box center [359, 14] width 21 height 10
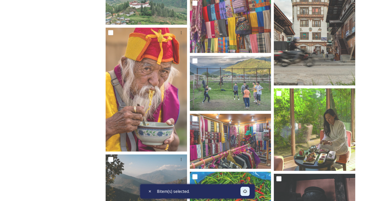
scroll to position [4831, 0]
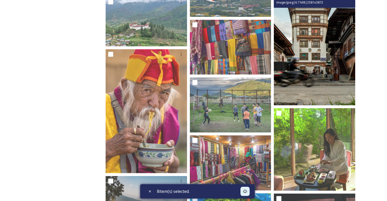
click at [332, 73] on img at bounding box center [314, 44] width 81 height 122
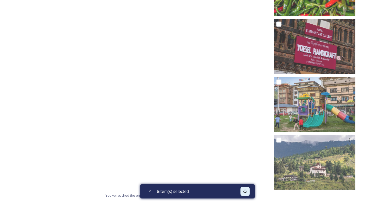
scroll to position [5293, 0]
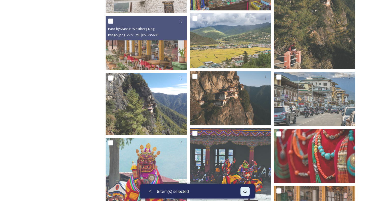
scroll to position [3996, 0]
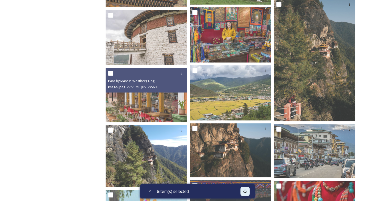
checkbox input "true"
